Goal: Information Seeking & Learning: Learn about a topic

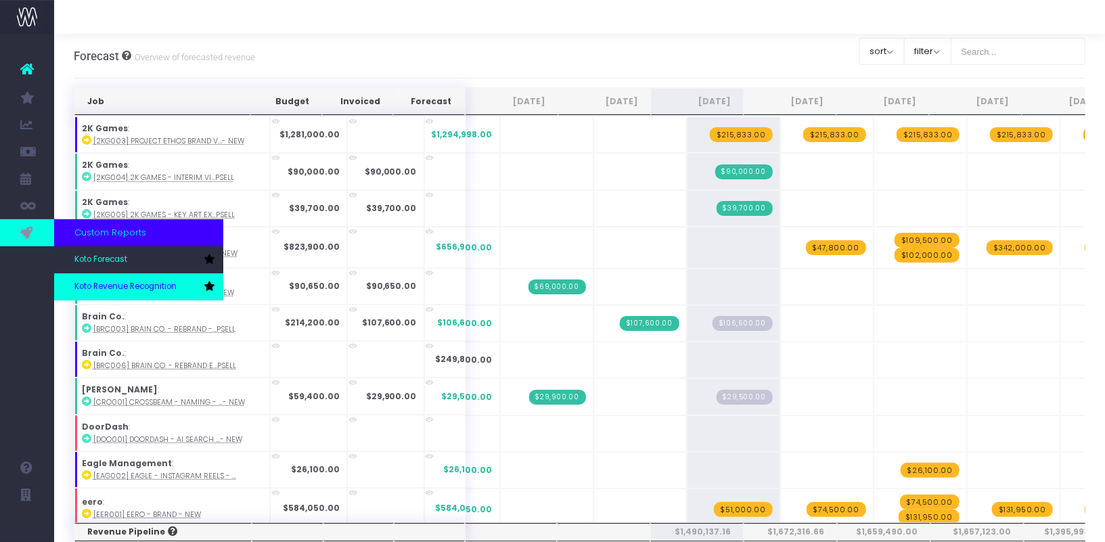
click at [104, 291] on span "Koto Revenue Recognition" at bounding box center [125, 287] width 102 height 12
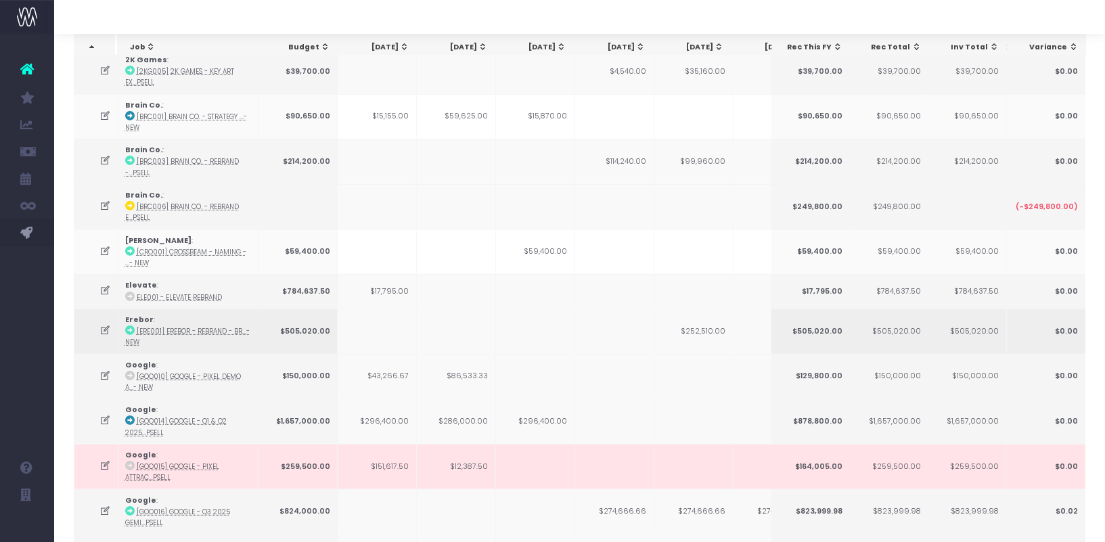
click at [702, 325] on td "$252,510.00" at bounding box center [693, 330] width 79 height 45
